Goal: Information Seeking & Learning: Find specific fact

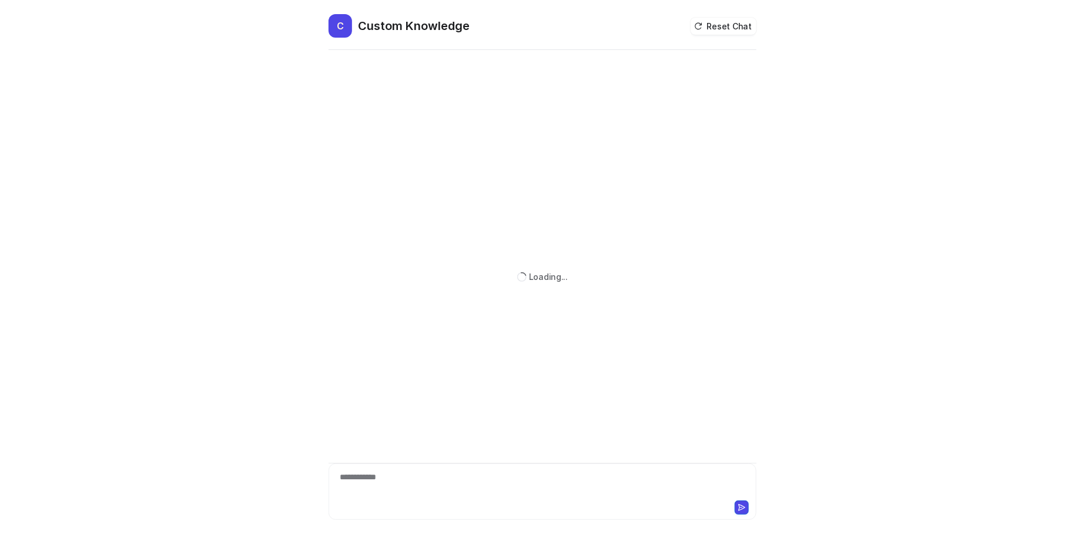
click at [403, 471] on div "**********" at bounding box center [542, 484] width 423 height 27
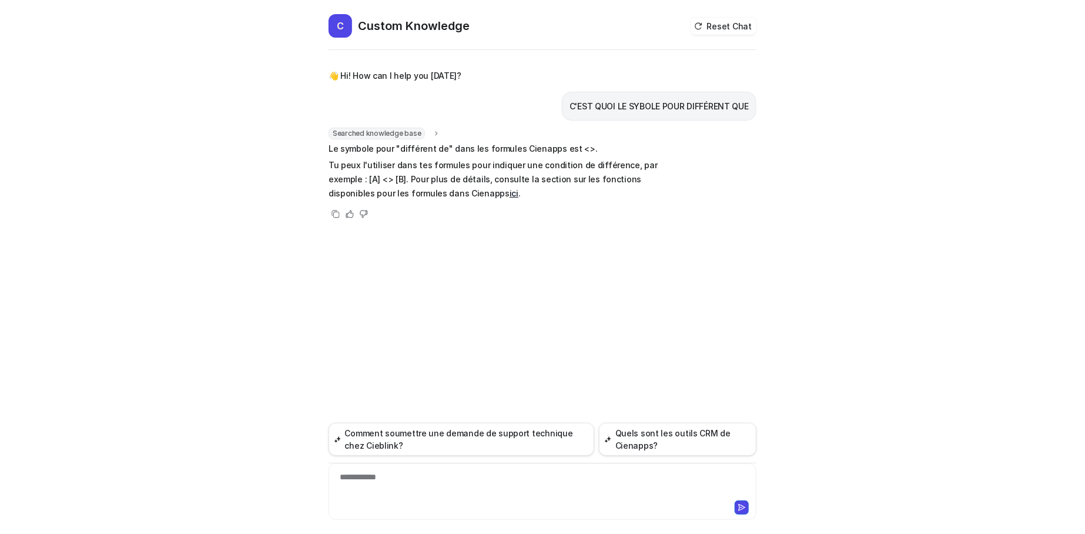
click at [337, 180] on p "Tu peux l'utiliser dans tes formules pour indiquer une condition de différence,…" at bounding box center [501, 179] width 344 height 42
drag, startPoint x: 379, startPoint y: 154, endPoint x: 394, endPoint y: 152, distance: 14.9
click at [380, 154] on p "Le symbole pour "différent de" dans les formules Cienapps est <>." at bounding box center [501, 149] width 344 height 14
click at [456, 150] on p "Le symbole pour "différent de" dans les formules Cienapps est <>." at bounding box center [501, 149] width 344 height 14
click at [567, 148] on p "Le symbole pour "différent de" dans les formules Cienapps est <>." at bounding box center [501, 149] width 344 height 14
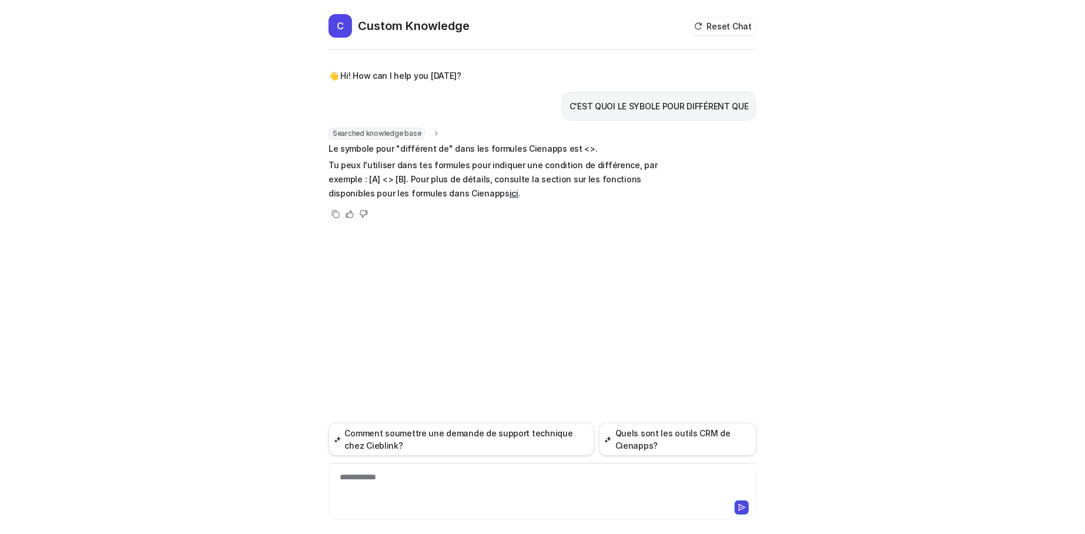
click at [570, 148] on p "Le symbole pour "différent de" dans les formules Cienapps est <>." at bounding box center [501, 149] width 344 height 14
click at [435, 165] on p "Tu peux l'utiliser dans tes formules pour indiquer une condition de différence,…" at bounding box center [501, 179] width 344 height 42
click at [505, 167] on p "Tu peux l'utiliser dans tes formules pour indiquer une condition de différence,…" at bounding box center [501, 179] width 344 height 42
click at [651, 162] on p "Tu peux l'utiliser dans tes formules pour indiquer une condition de différence,…" at bounding box center [501, 179] width 344 height 42
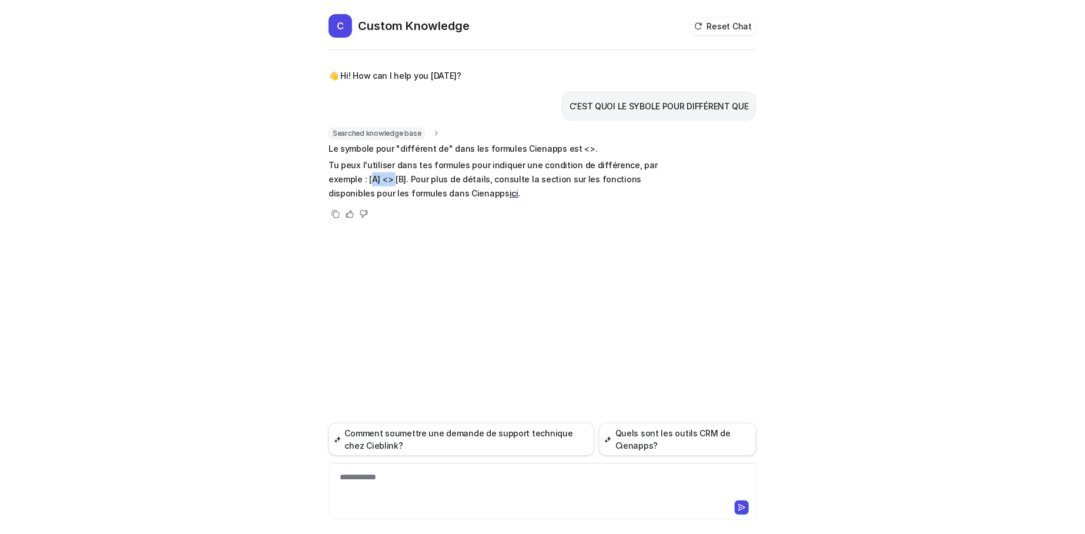
drag, startPoint x: 330, startPoint y: 177, endPoint x: 354, endPoint y: 179, distance: 23.6
click at [354, 179] on p "Tu peux l'utiliser dans tes formules pour indiquer une condition de différence,…" at bounding box center [501, 179] width 344 height 42
click at [358, 179] on p "Tu peux l'utiliser dans tes formules pour indiquer une condition de différence,…" at bounding box center [501, 179] width 344 height 42
drag, startPoint x: 426, startPoint y: 176, endPoint x: 501, endPoint y: 179, distance: 75.3
click at [501, 179] on p "Tu peux l'utiliser dans tes formules pour indiquer une condition de différence,…" at bounding box center [501, 179] width 344 height 42
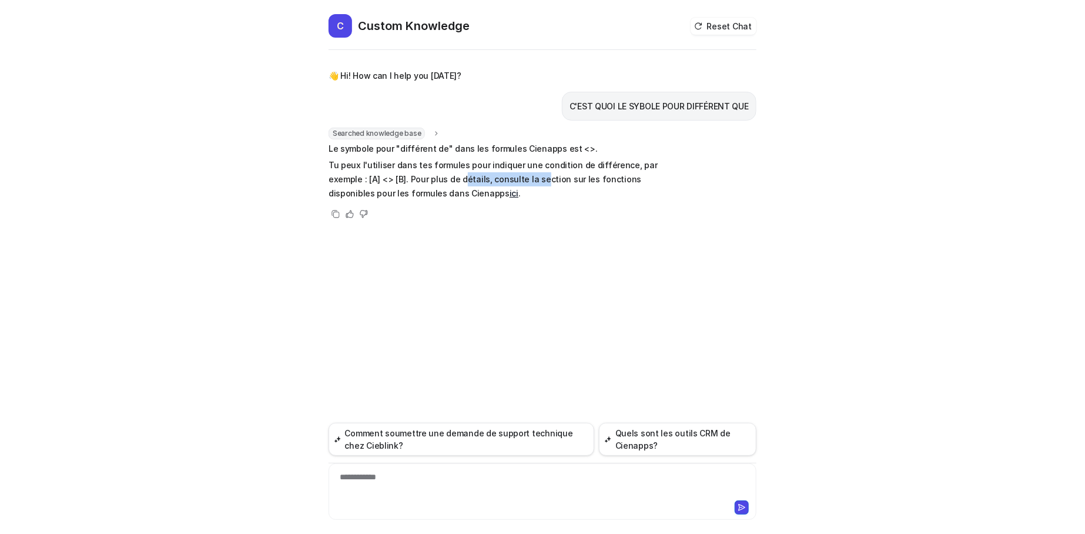
click at [501, 179] on p "Tu peux l'utiliser dans tes formules pour indiquer une condition de différence,…" at bounding box center [501, 179] width 344 height 42
click at [510, 193] on link "ici" at bounding box center [514, 193] width 9 height 10
drag, startPoint x: 567, startPoint y: 148, endPoint x: 577, endPoint y: 149, distance: 9.5
click at [577, 149] on p "Le symbole pour "différent de" dans les formules Cienapps est <>." at bounding box center [501, 149] width 344 height 14
copy p "<>"
